Goal: Transaction & Acquisition: Purchase product/service

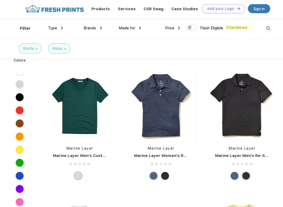
click at [57, 30] on div "Type" at bounding box center [55, 28] width 15 height 6
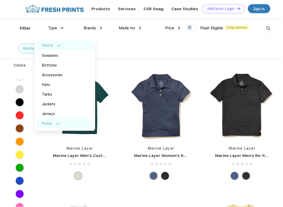
click at [58, 114] on div "Jerseys" at bounding box center [65, 114] width 58 height 10
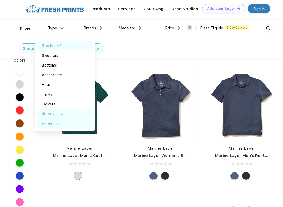
click at [75, 115] on div "Jerseys" at bounding box center [65, 114] width 58 height 10
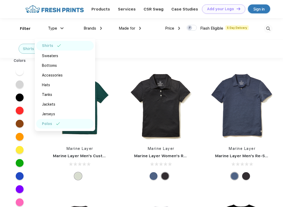
click at [133, 29] on span "Made for" at bounding box center [127, 28] width 16 height 5
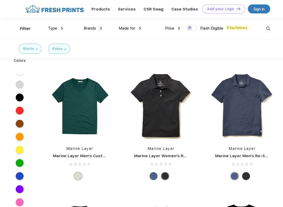
click at [131, 31] on div "Made for" at bounding box center [130, 28] width 22 height 6
click at [124, 66] on img at bounding box center [126, 65] width 4 height 3
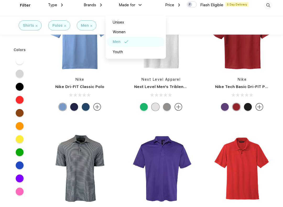
scroll to position [25, 0]
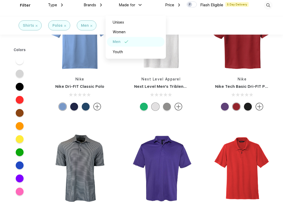
click at [80, 53] on img at bounding box center [80, 42] width 70 height 70
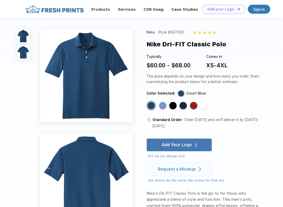
click at [189, 142] on div "Add Your Logo" at bounding box center [176, 144] width 30 height 5
